Goal: Task Accomplishment & Management: Complete application form

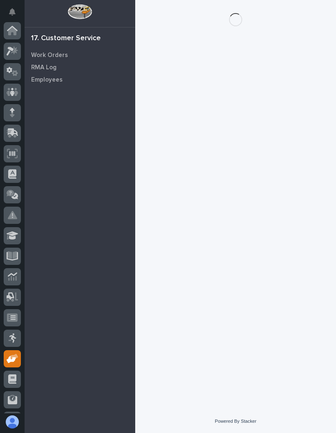
scroll to position [60, 0]
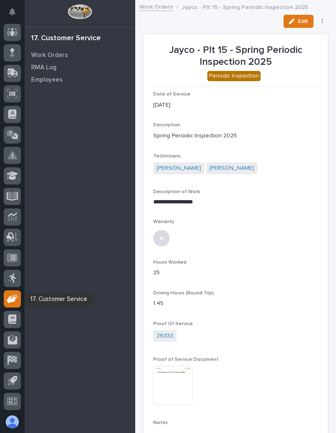
click at [11, 304] on div at bounding box center [12, 298] width 17 height 17
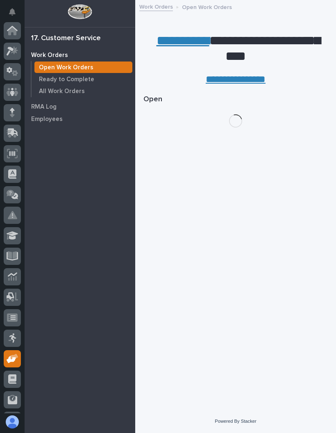
scroll to position [60, 0]
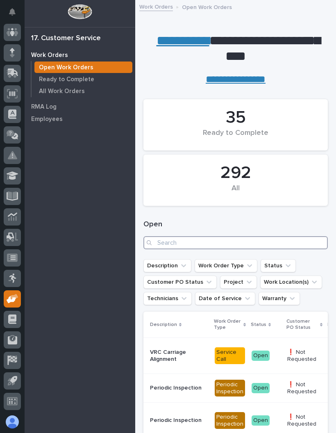
click at [268, 236] on input "Search" at bounding box center [235, 242] width 184 height 13
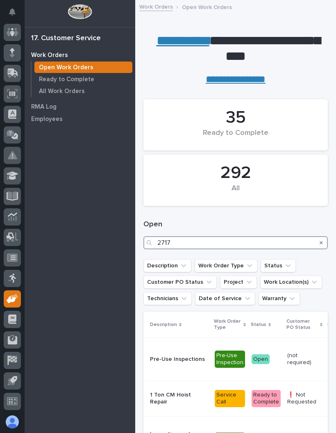
type input "27171"
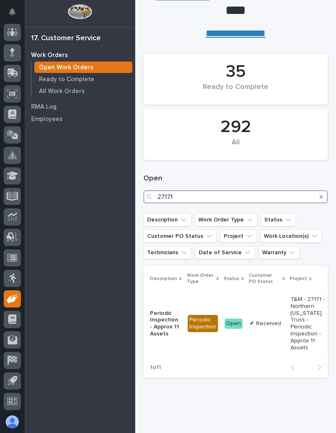
scroll to position [45, 0]
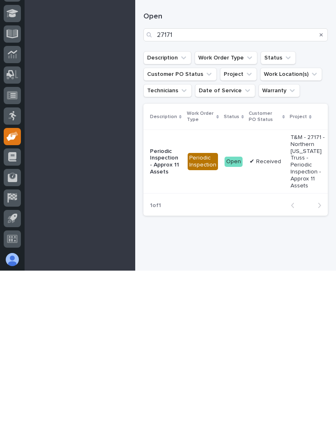
click at [296, 296] on p "T&M - 27171 - Northern [US_STATE] Truss - Periodic Inspection - Approx 11 Assets" at bounding box center [307, 323] width 34 height 55
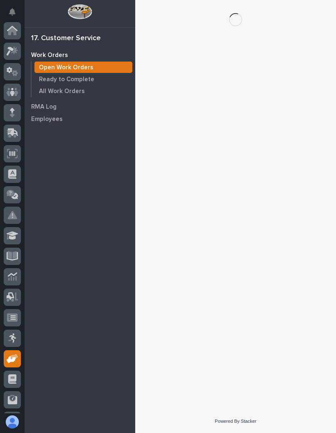
scroll to position [60, 0]
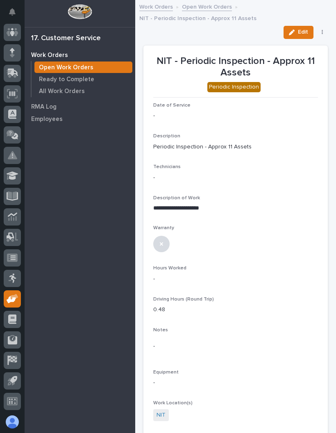
click at [299, 36] on button "Edit" at bounding box center [298, 32] width 30 height 13
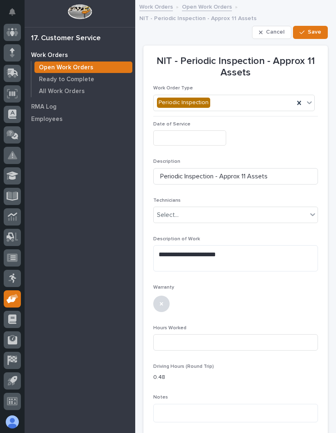
click at [204, 138] on input "text" at bounding box center [189, 137] width 73 height 15
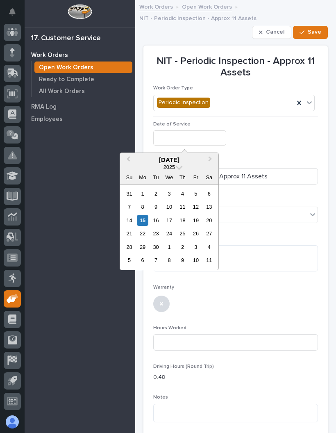
click at [145, 221] on div "15" at bounding box center [142, 220] width 11 height 11
type input "**********"
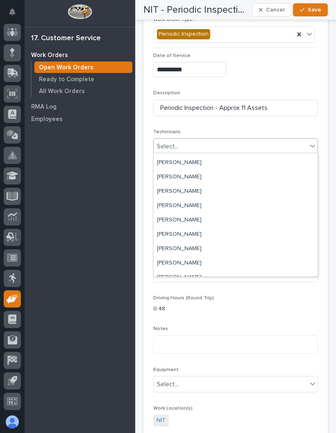
scroll to position [56, 0]
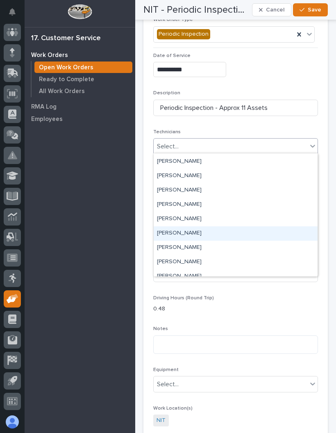
click at [233, 232] on div "[PERSON_NAME]" at bounding box center [236, 233] width 164 height 14
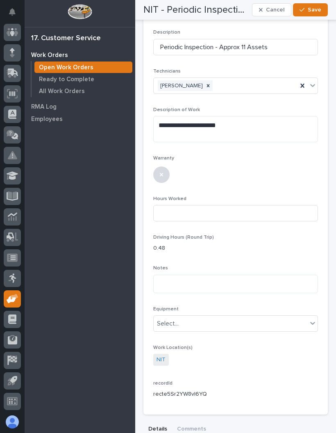
scroll to position [130, 0]
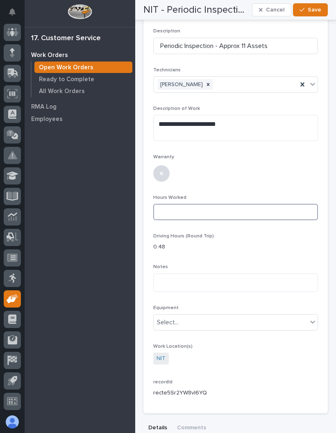
click at [255, 208] on input at bounding box center [235, 212] width 165 height 16
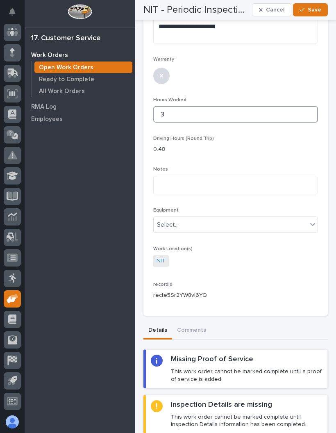
scroll to position [230, 0]
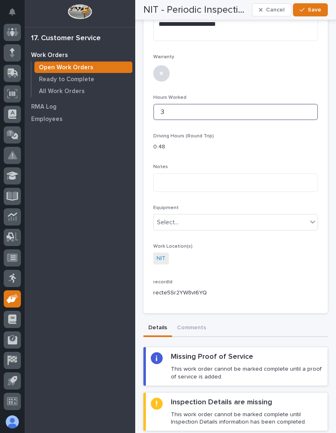
type input "3"
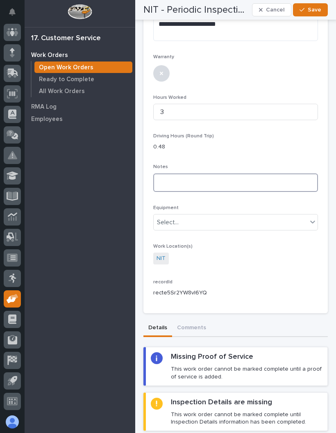
click at [254, 184] on textarea at bounding box center [235, 182] width 165 height 18
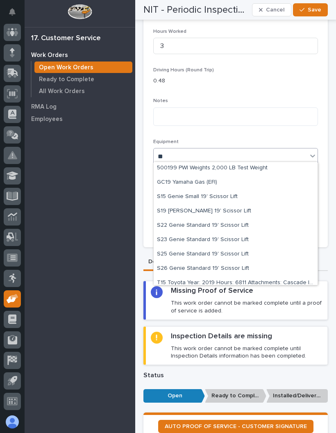
scroll to position [48, 0]
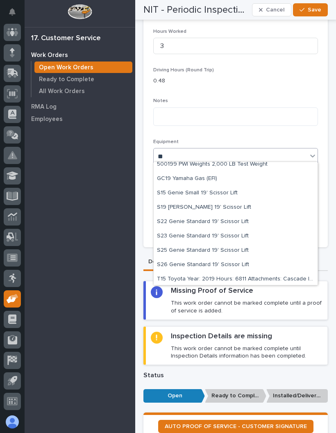
click at [238, 204] on div "S19 [PERSON_NAME] 19' Scissor Lift" at bounding box center [236, 207] width 164 height 14
type input "**"
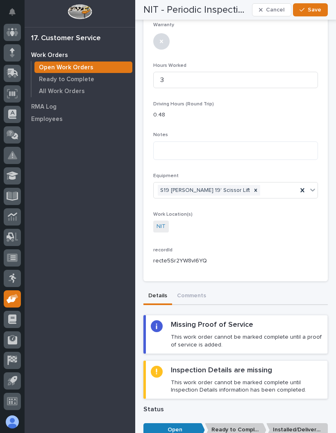
scroll to position [261, 0]
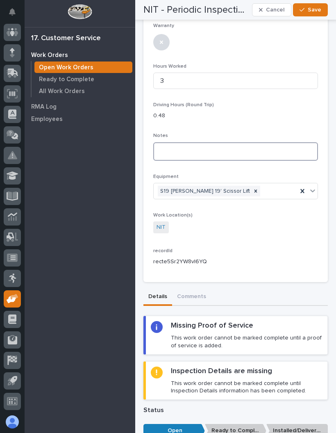
click at [235, 149] on textarea at bounding box center [235, 151] width 165 height 18
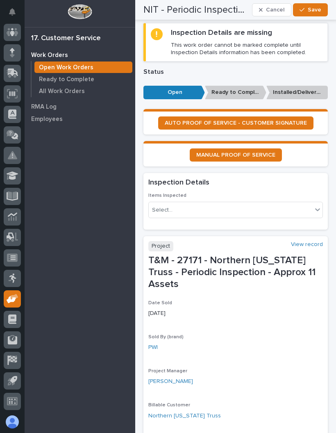
scroll to position [601, 0]
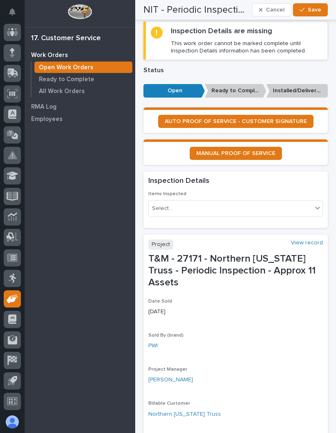
type textarea "**********"
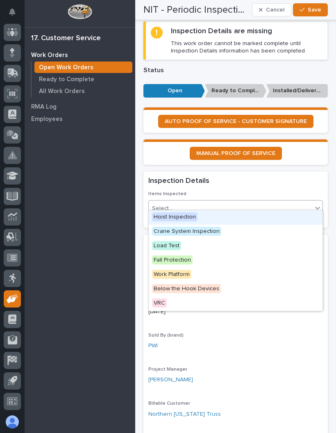
click at [200, 213] on div "Hoist Inspection" at bounding box center [236, 217] width 174 height 14
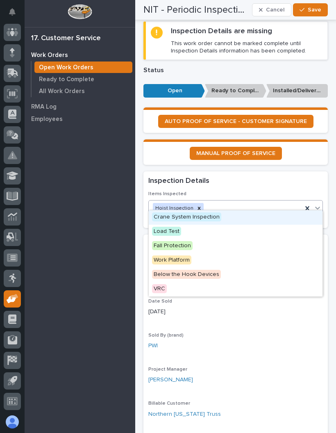
click at [219, 216] on div "Crane System Inspection" at bounding box center [236, 217] width 174 height 14
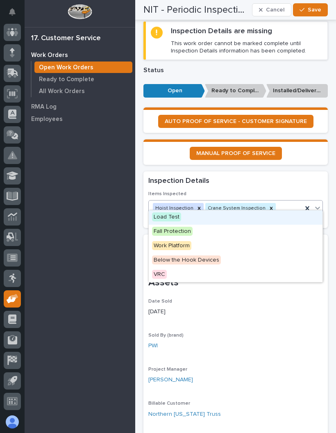
click at [318, 171] on div "Inspection Details" at bounding box center [235, 181] width 184 height 20
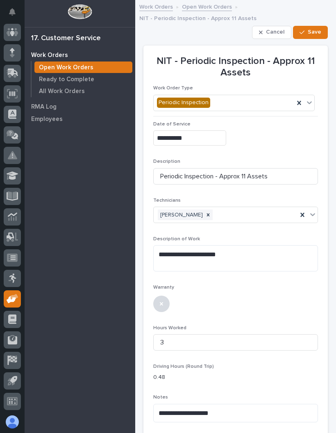
scroll to position [0, 0]
click at [316, 33] on span "Save" at bounding box center [315, 31] width 14 height 7
click at [319, 27] on button "Save" at bounding box center [310, 32] width 35 height 13
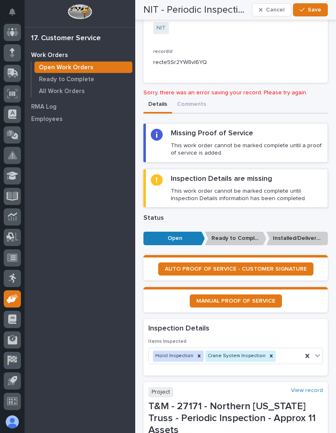
scroll to position [461, 0]
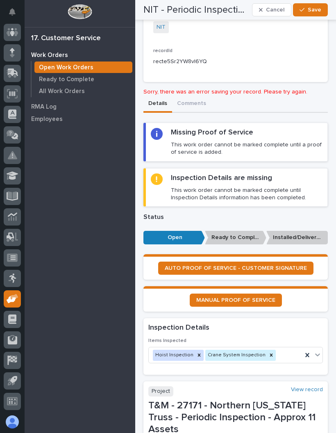
click at [259, 265] on span "AUTO PROOF OF SERVICE - CUSTOMER SIGNATURE" at bounding box center [236, 268] width 142 height 6
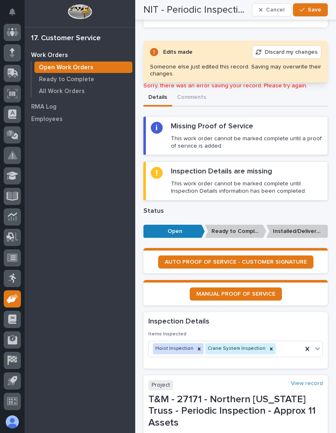
scroll to position [516, 0]
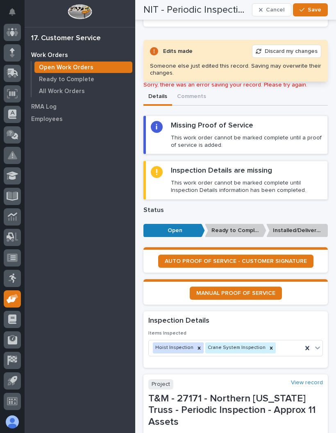
click at [206, 63] on div "Someone else just edited this record. Saving may overwrite their changes." at bounding box center [235, 70] width 171 height 14
click at [308, 64] on div "Someone else just edited this record. Saving may overwrite their changes." at bounding box center [235, 70] width 171 height 14
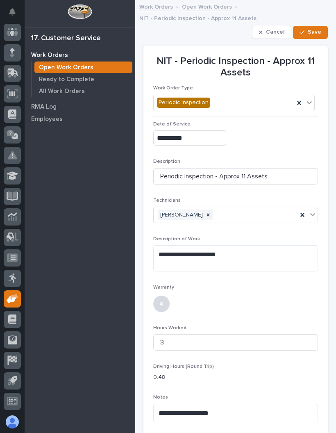
scroll to position [0, 0]
click at [313, 30] on span "Save" at bounding box center [315, 31] width 14 height 7
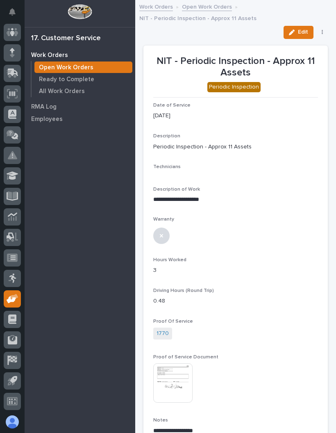
click at [327, 29] on button "button" at bounding box center [322, 32] width 11 height 6
click at [313, 45] on span "✔️ Work is Done" at bounding box center [297, 49] width 44 height 10
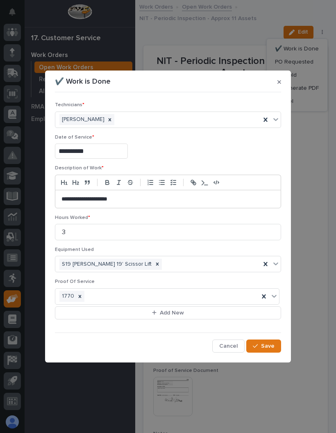
click at [274, 342] on span "Save" at bounding box center [268, 345] width 14 height 7
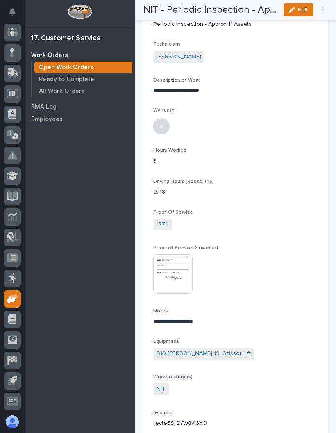
scroll to position [123, 0]
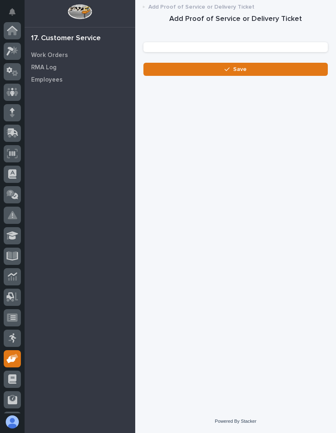
scroll to position [60, 0]
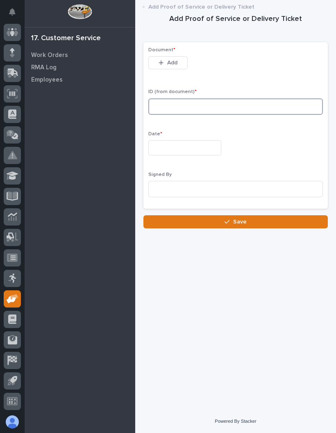
click at [247, 100] on input at bounding box center [235, 106] width 174 height 16
type input "27171"
click at [184, 141] on input "text" at bounding box center [184, 147] width 73 height 15
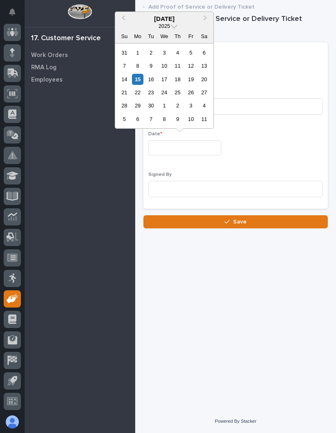
click at [136, 77] on div "15" at bounding box center [137, 79] width 11 height 11
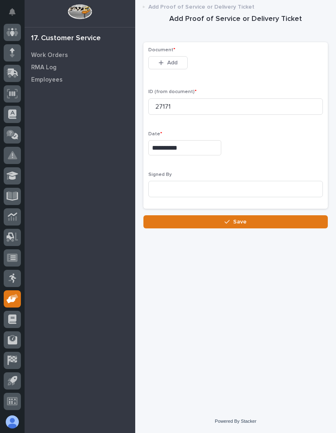
type input "**********"
click at [212, 186] on input at bounding box center [235, 189] width 174 height 16
type input "V"
type input "Vicente vuittonet"
click at [257, 217] on button "Save" at bounding box center [235, 221] width 184 height 13
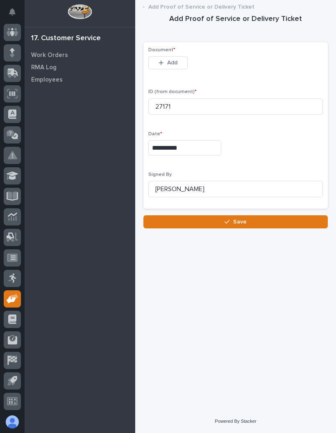
scroll to position [33, 0]
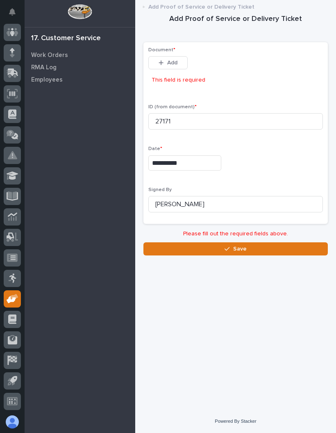
click at [179, 56] on button "Add" at bounding box center [167, 62] width 39 height 13
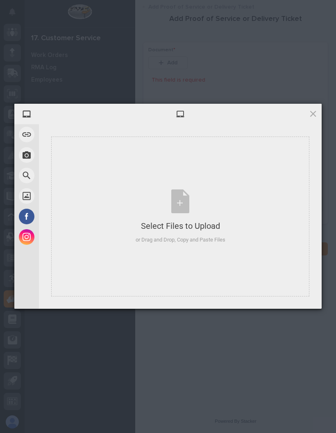
click at [229, 340] on div "My Device Link (URL) Take Photo Web Search Unsplash Facebook Instagram Select F…" at bounding box center [168, 216] width 336 height 433
click at [315, 111] on span at bounding box center [312, 113] width 9 height 9
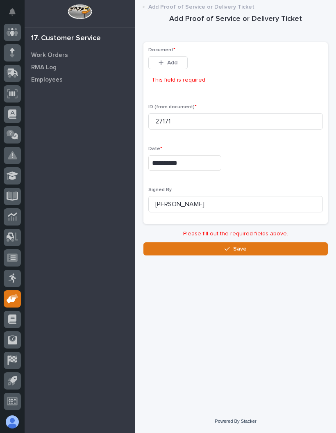
click at [178, 56] on button "Add" at bounding box center [167, 62] width 39 height 13
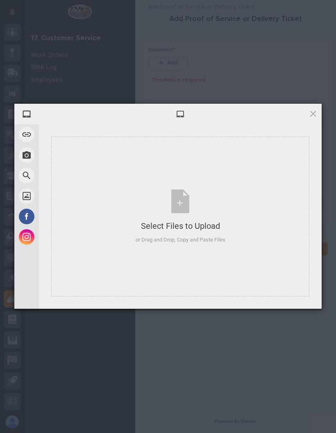
click at [234, 362] on div "My Device Link (URL) Take Photo Web Search Unsplash Facebook Instagram Select F…" at bounding box center [168, 216] width 336 height 433
click at [310, 113] on span at bounding box center [312, 113] width 9 height 9
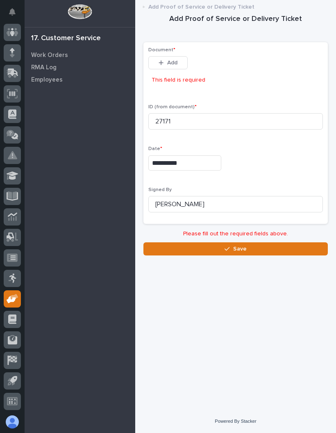
click at [170, 59] on span "Add" at bounding box center [172, 62] width 10 height 7
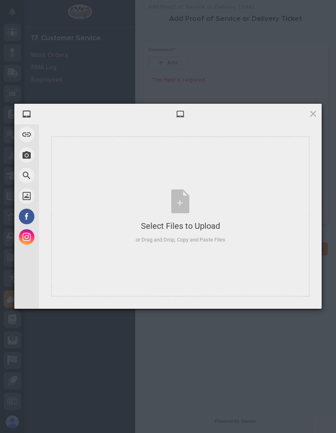
click at [236, 349] on div "My Device Link (URL) Take Photo Web Search Unsplash Facebook Instagram Select F…" at bounding box center [168, 216] width 336 height 433
click at [29, 134] on span at bounding box center [27, 135] width 16 height 16
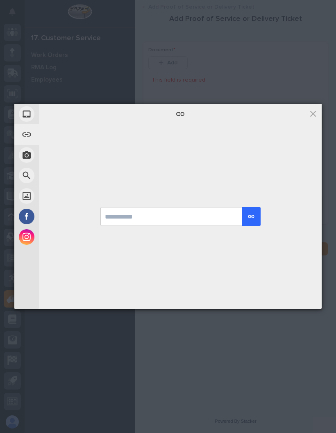
click at [72, 194] on div "Unsplash" at bounding box center [63, 196] width 98 height 20
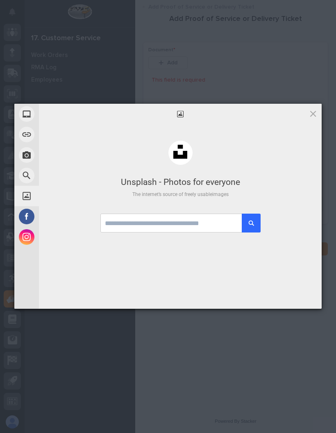
click at [79, 135] on div "Link (URL)" at bounding box center [63, 134] width 98 height 20
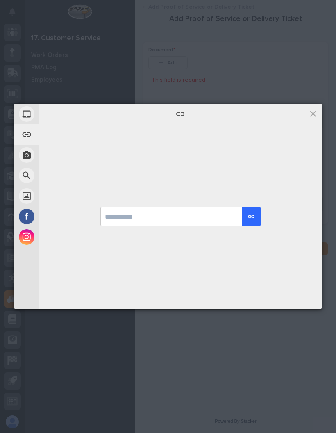
click at [78, 115] on div "My Device" at bounding box center [63, 114] width 98 height 20
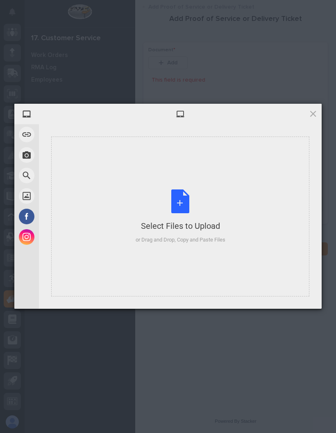
click at [236, 228] on div "Select Files to Upload or Drag and Drop, Copy and Paste Files" at bounding box center [180, 216] width 258 height 160
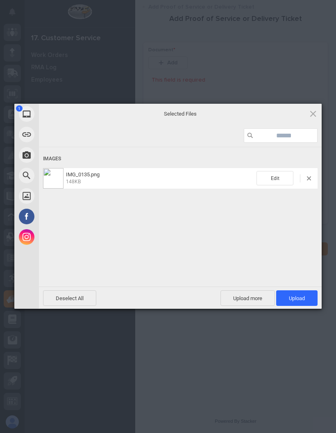
click at [300, 295] on span "Upload 1" at bounding box center [297, 298] width 16 height 6
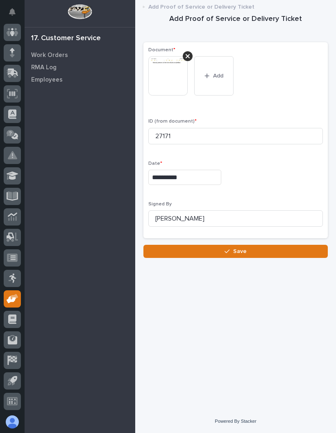
click at [266, 245] on button "Save" at bounding box center [235, 251] width 184 height 13
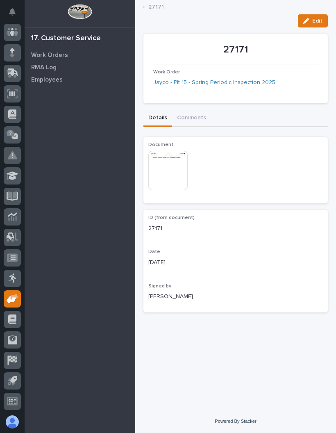
scroll to position [-1, 0]
